Goal: Task Accomplishment & Management: Use online tool/utility

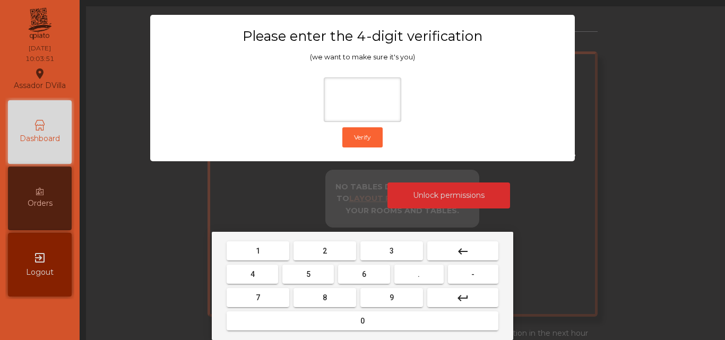
click at [315, 254] on button "2" at bounding box center [325, 250] width 63 height 19
click at [280, 270] on mat-keyboard-key "5" at bounding box center [308, 274] width 56 height 23
click at [271, 277] on button "4" at bounding box center [252, 274] width 51 height 19
click at [355, 279] on button "6" at bounding box center [363, 274] width 51 height 19
click at [377, 301] on button "9" at bounding box center [391, 297] width 63 height 19
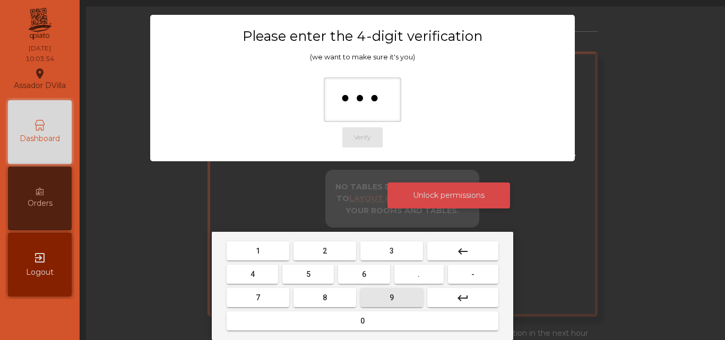
type input "****"
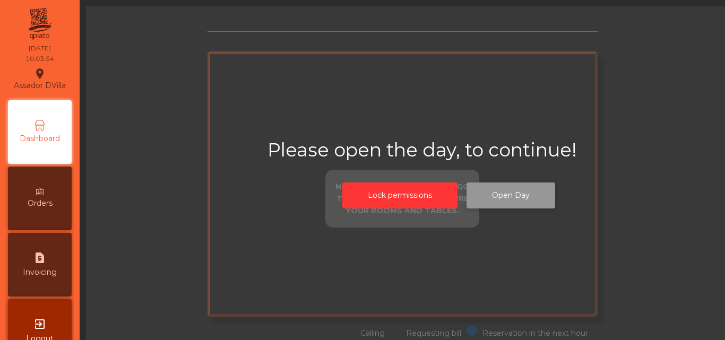
click at [487, 198] on button "Open Day" at bounding box center [511, 196] width 89 height 26
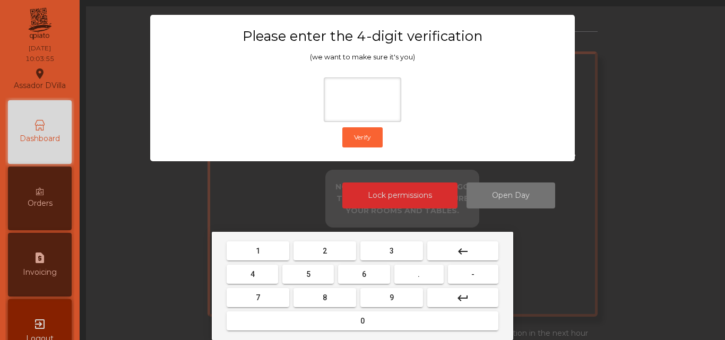
click at [310, 249] on button "2" at bounding box center [325, 250] width 63 height 19
click at [274, 271] on button "4" at bounding box center [252, 274] width 51 height 19
click at [373, 286] on mat-keyboard-key "6" at bounding box center [364, 274] width 56 height 23
click at [375, 281] on button "6" at bounding box center [363, 274] width 51 height 19
click at [376, 291] on button "9" at bounding box center [391, 297] width 63 height 19
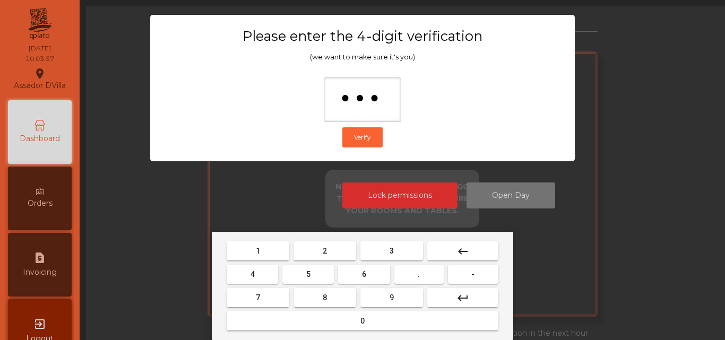
type input "****"
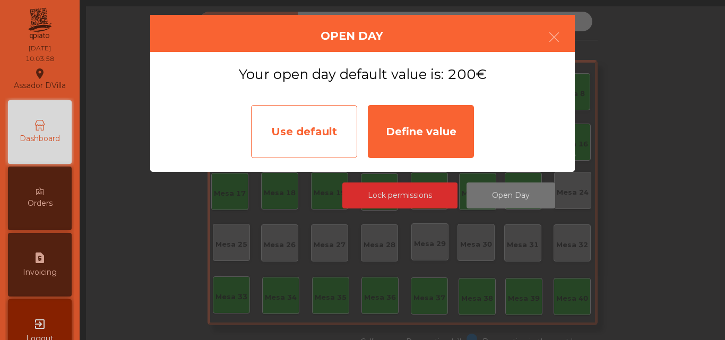
click at [321, 144] on div "Use default" at bounding box center [304, 131] width 106 height 53
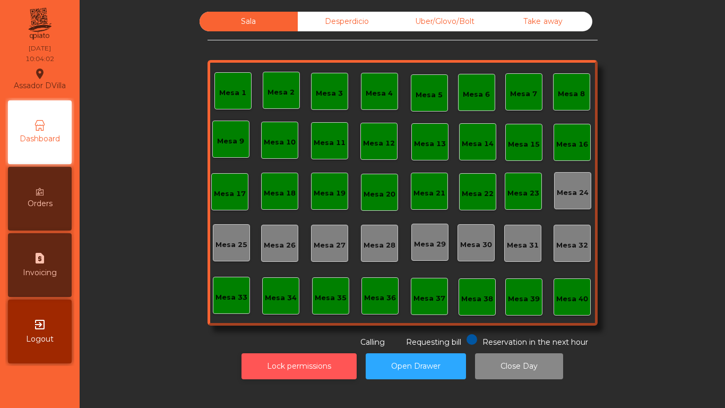
drag, startPoint x: 310, startPoint y: 366, endPoint x: 334, endPoint y: 372, distance: 24.5
click at [312, 340] on button "Lock permissions" at bounding box center [298, 366] width 115 height 26
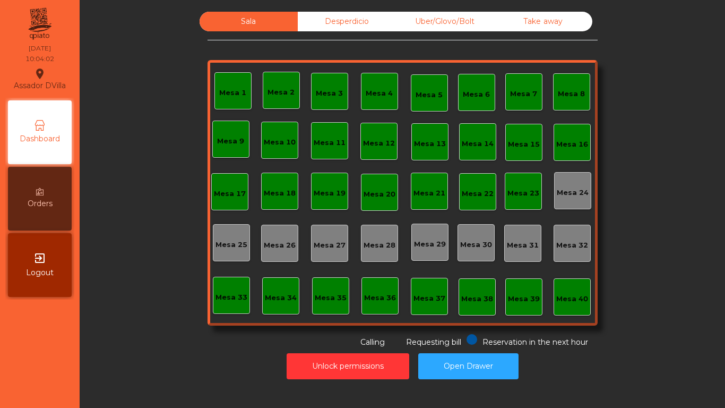
click at [415, 340] on div "Sala Desperdicio Uber/Glovo/Bolt Take away Mesa 1 Mesa 2 Mesa 3 [GEOGRAPHIC_DAT…" at bounding box center [402, 204] width 645 height 408
click at [429, 340] on button "Open Drawer" at bounding box center [468, 366] width 100 height 26
click at [482, 340] on button "Open Drawer" at bounding box center [468, 366] width 100 height 26
